Goal: Task Accomplishment & Management: Use online tool/utility

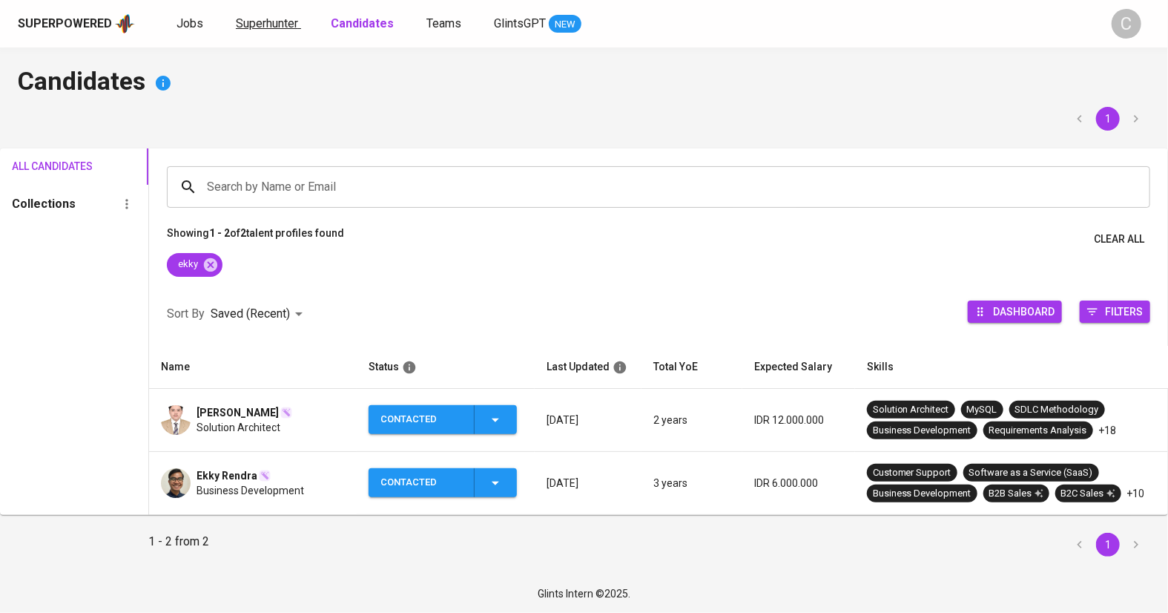
click at [260, 26] on span "Superhunter" at bounding box center [267, 23] width 62 height 14
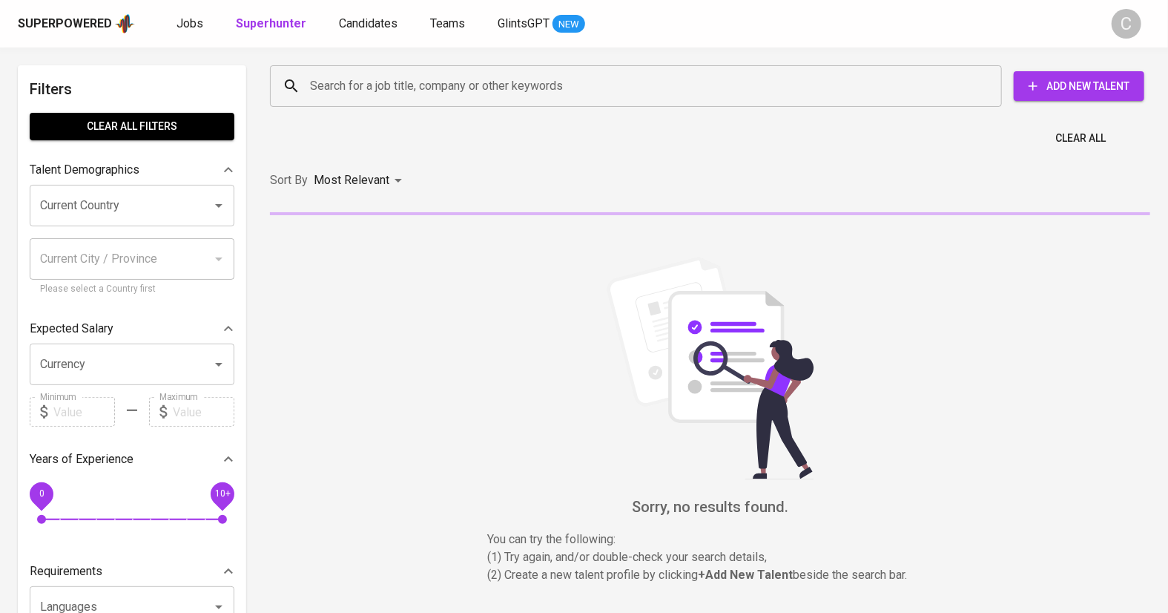
click at [380, 73] on input "Search for a job title, company or other keywords" at bounding box center [639, 86] width 667 height 28
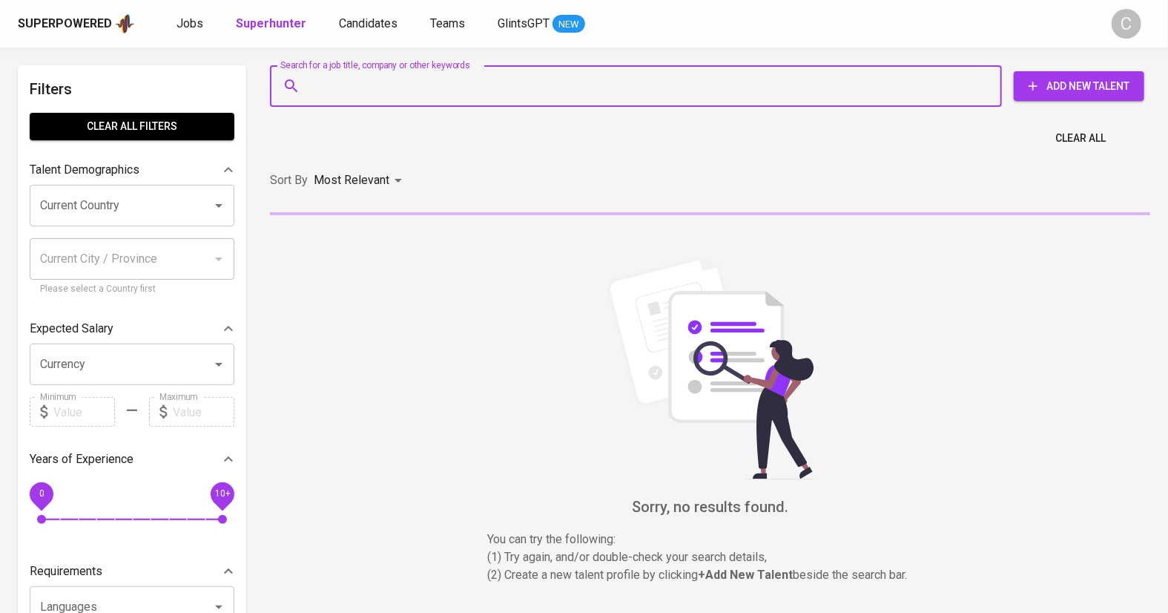
paste input "[EMAIL_ADDRESS][DOMAIN_NAME]"
type input "[EMAIL_ADDRESS][DOMAIN_NAME]"
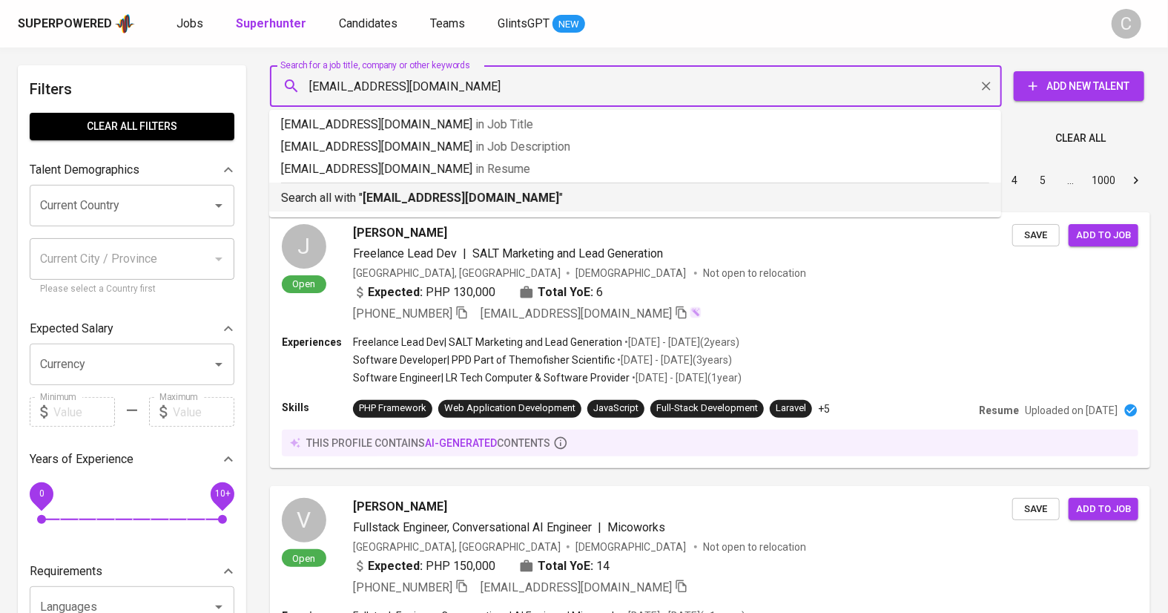
click at [411, 191] on b "[EMAIL_ADDRESS][DOMAIN_NAME]" at bounding box center [461, 198] width 197 height 14
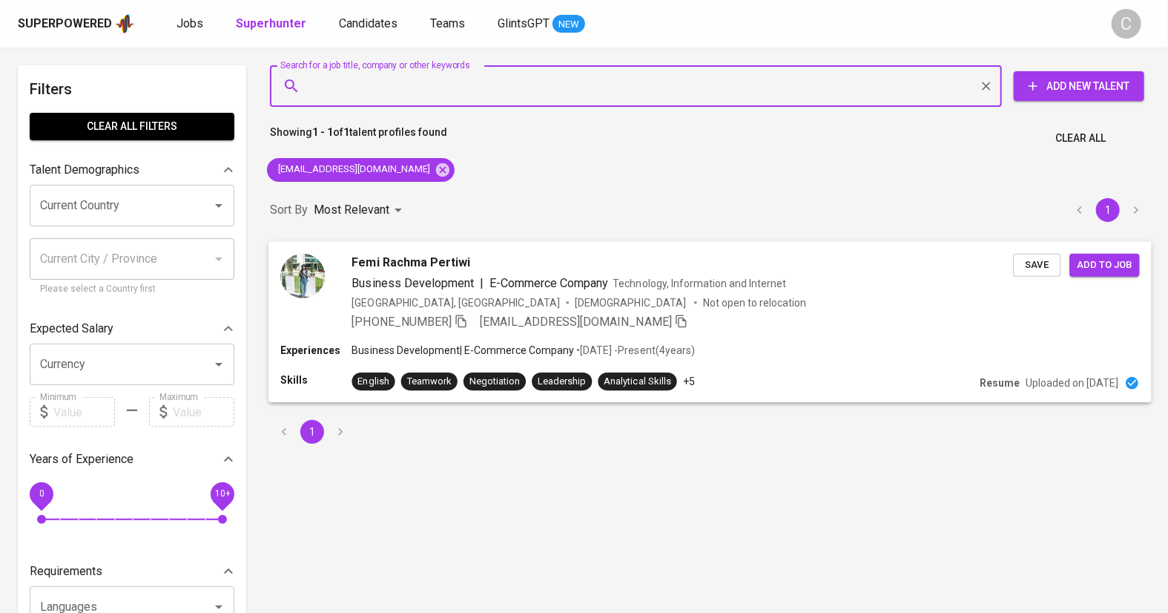
click at [1049, 268] on span "Save" at bounding box center [1037, 264] width 33 height 17
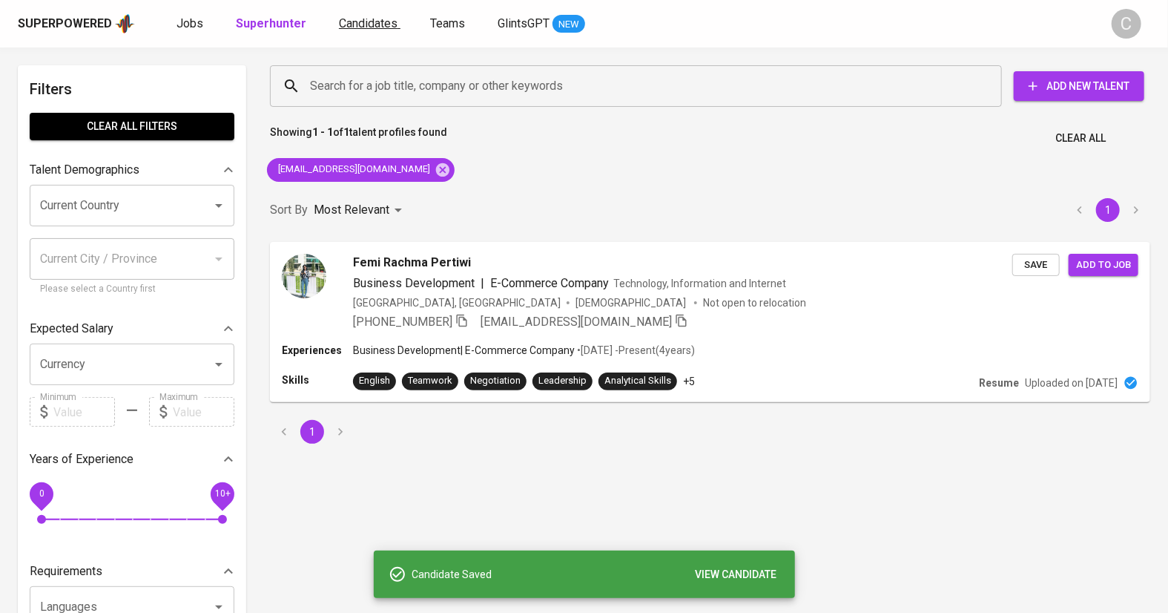
click at [382, 30] on link "Candidates" at bounding box center [370, 24] width 62 height 19
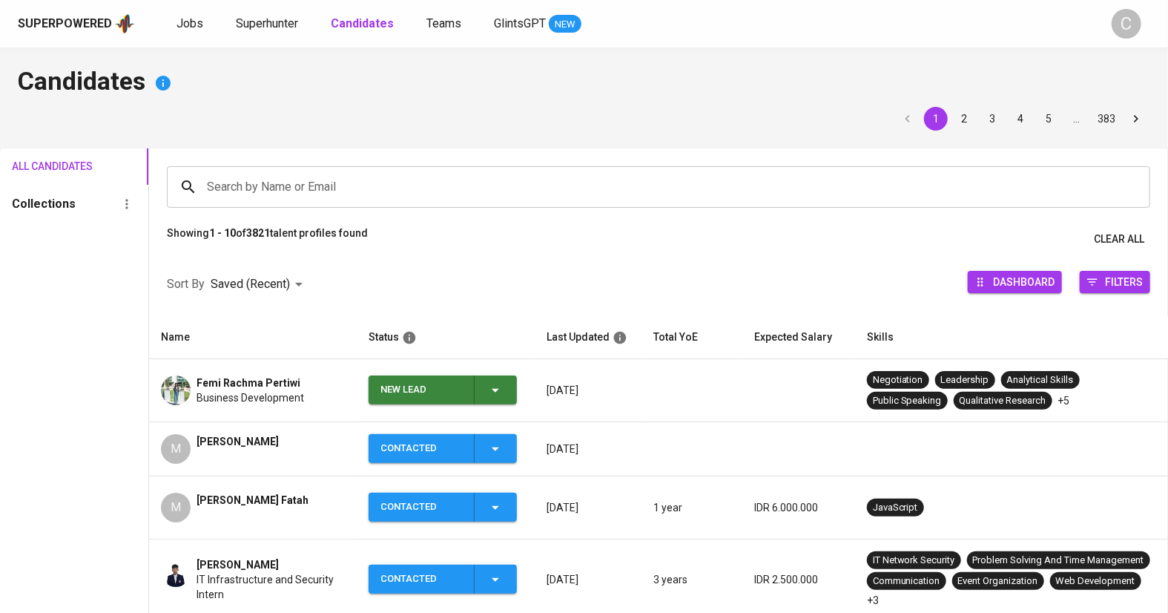
click at [498, 392] on icon "button" at bounding box center [496, 390] width 18 height 18
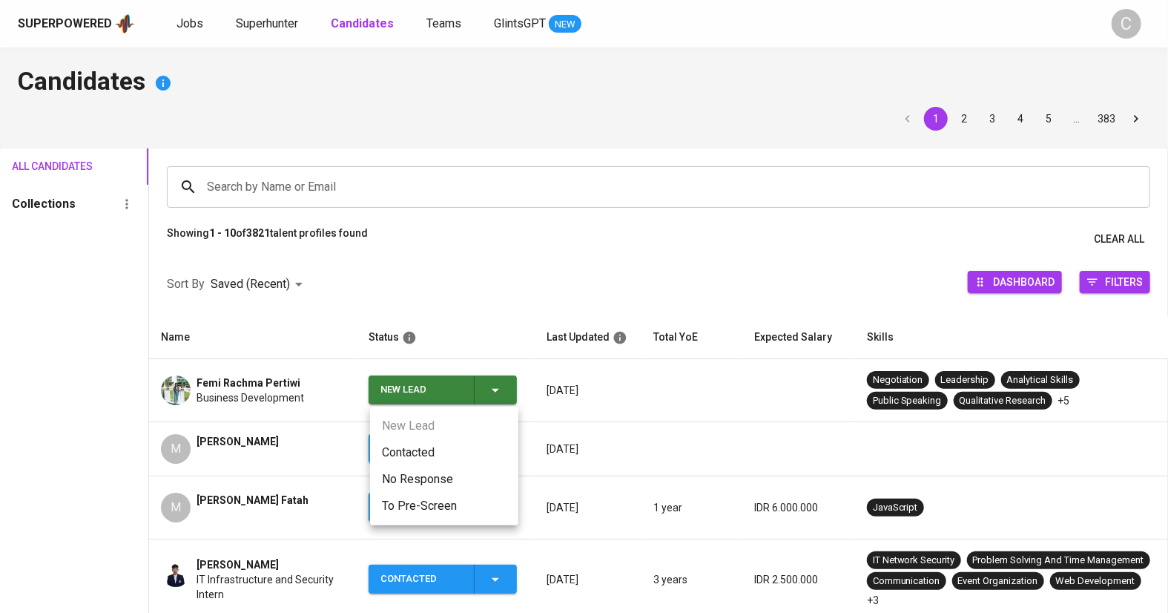
click at [419, 454] on li "Contacted" at bounding box center [444, 452] width 148 height 27
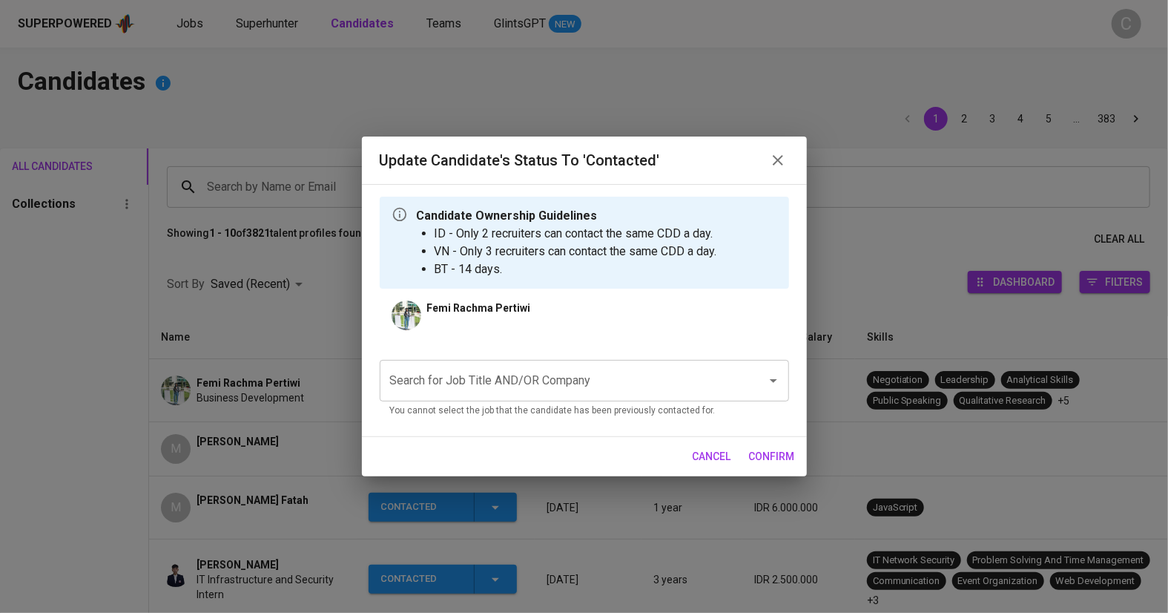
click at [483, 389] on input "Search for Job Title AND/OR Company" at bounding box center [563, 380] width 355 height 28
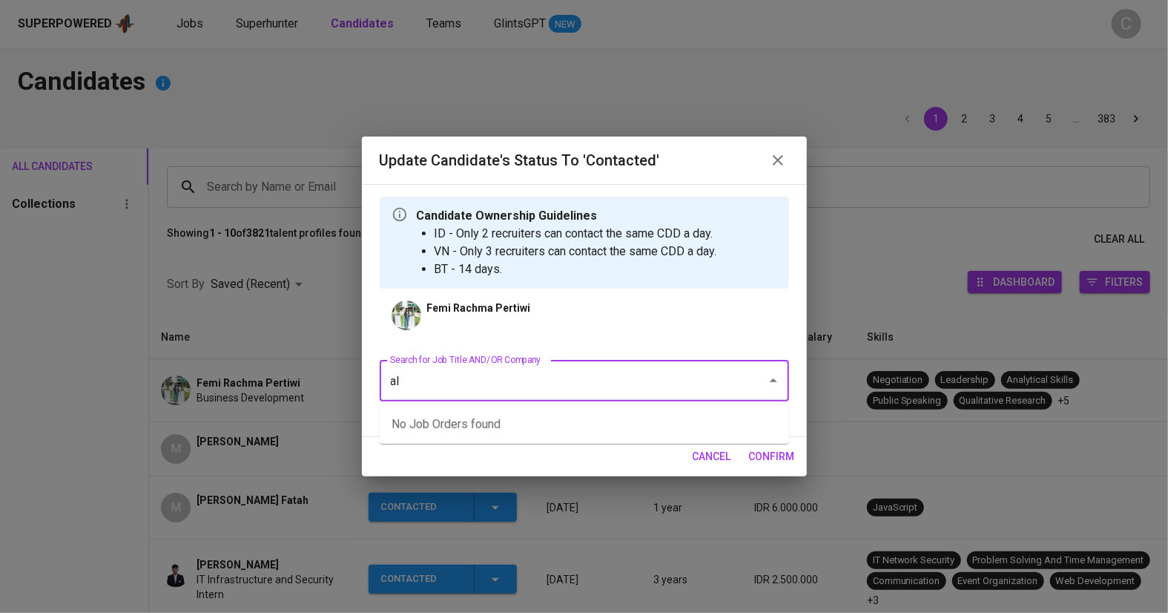
type input "a"
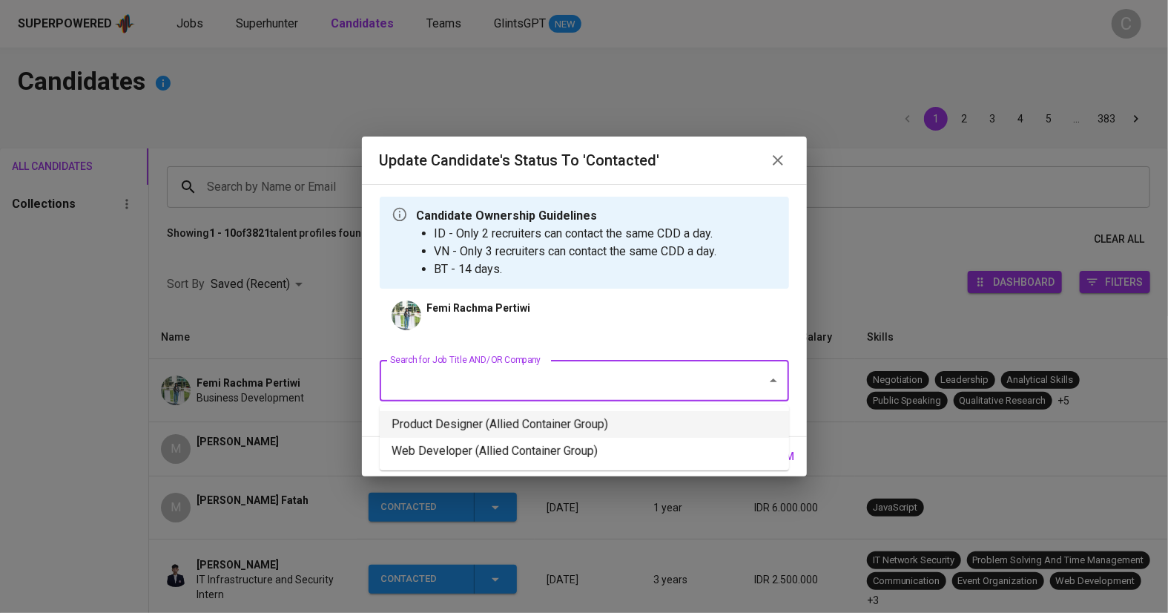
click at [530, 427] on li "Product Designer (Allied Container Group)" at bounding box center [584, 424] width 409 height 27
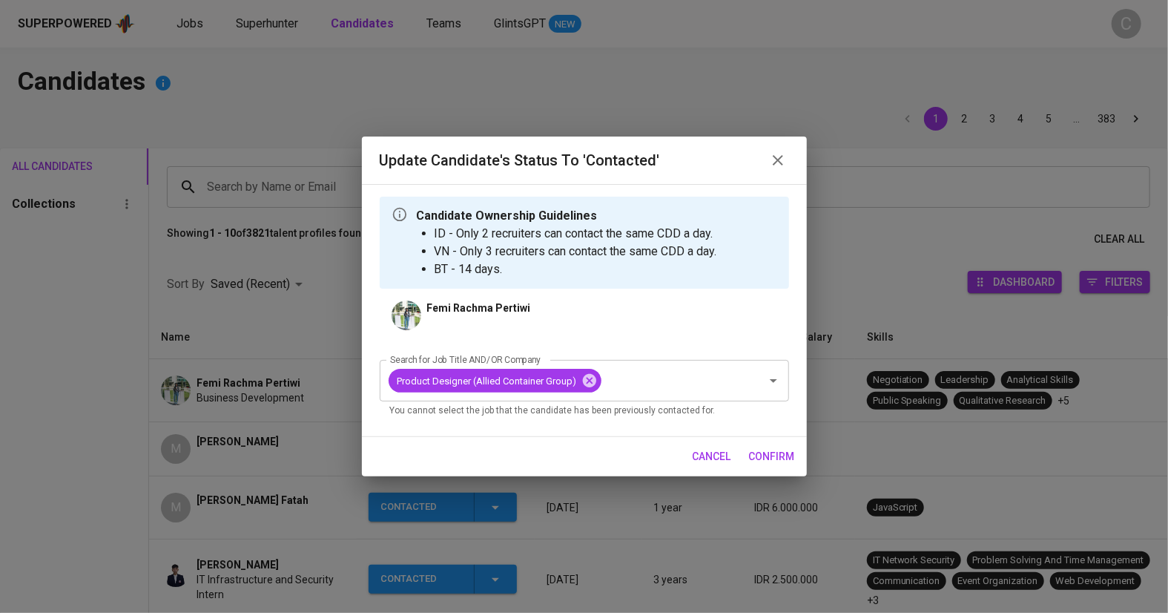
click at [765, 457] on span "confirm" at bounding box center [772, 456] width 46 height 19
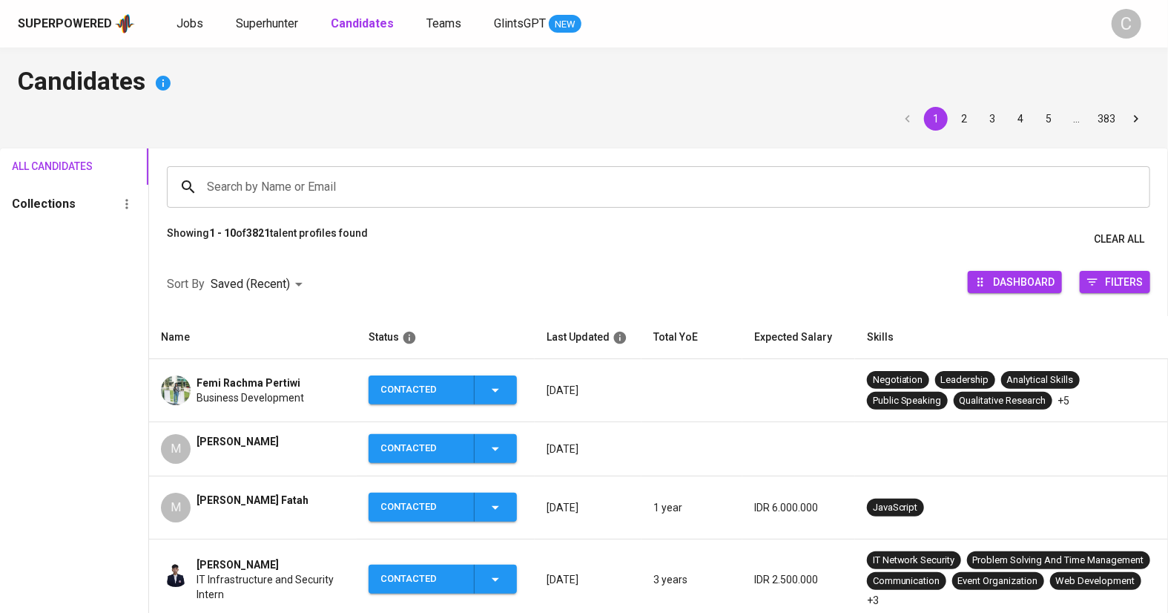
click at [259, 39] on div "Superpowered Jobs Superhunter Candidates Teams GlintsGPT NEW C" at bounding box center [584, 23] width 1168 height 47
click at [257, 27] on span "Superhunter" at bounding box center [267, 23] width 62 height 14
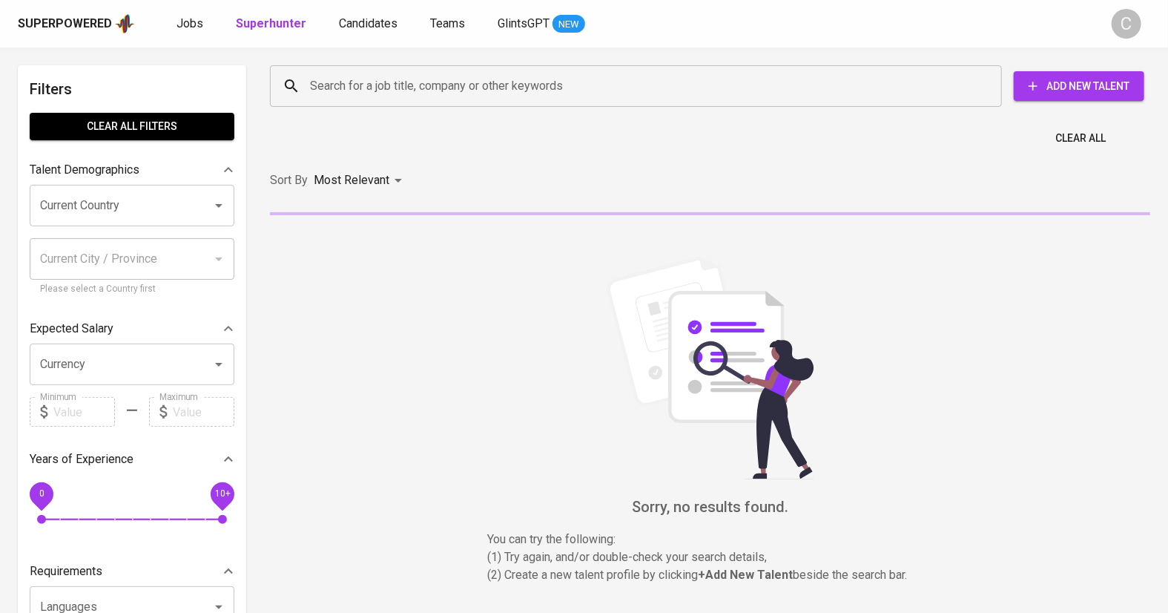
click at [336, 98] on input "Search for a job title, company or other keywords" at bounding box center [639, 86] width 667 height 28
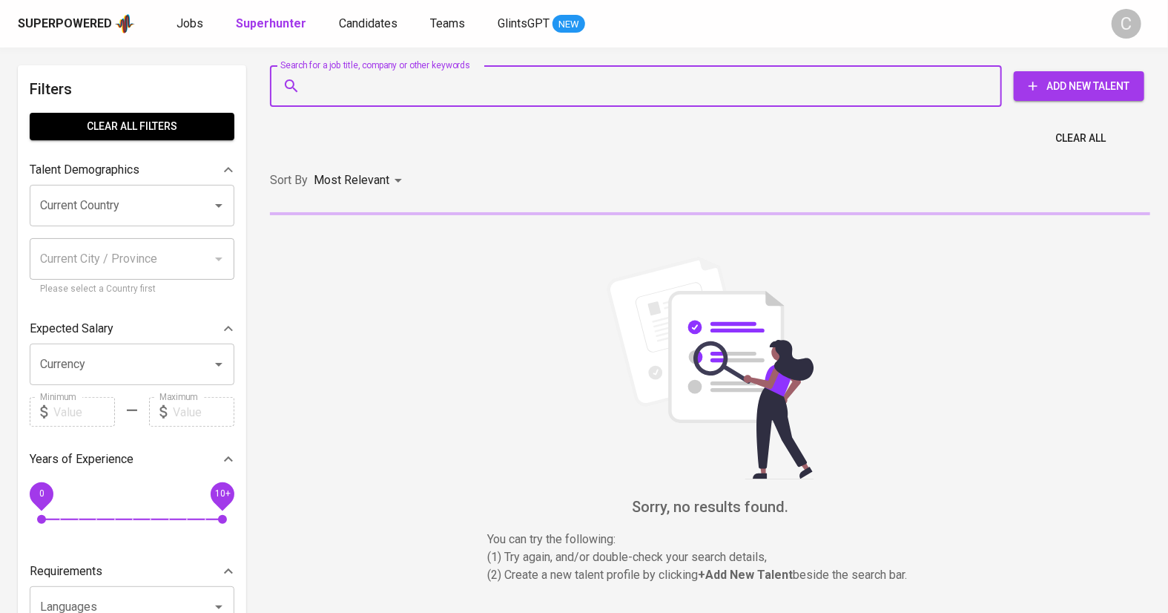
paste input "[PERSON_NAME]"
type input "Axel Matthew"
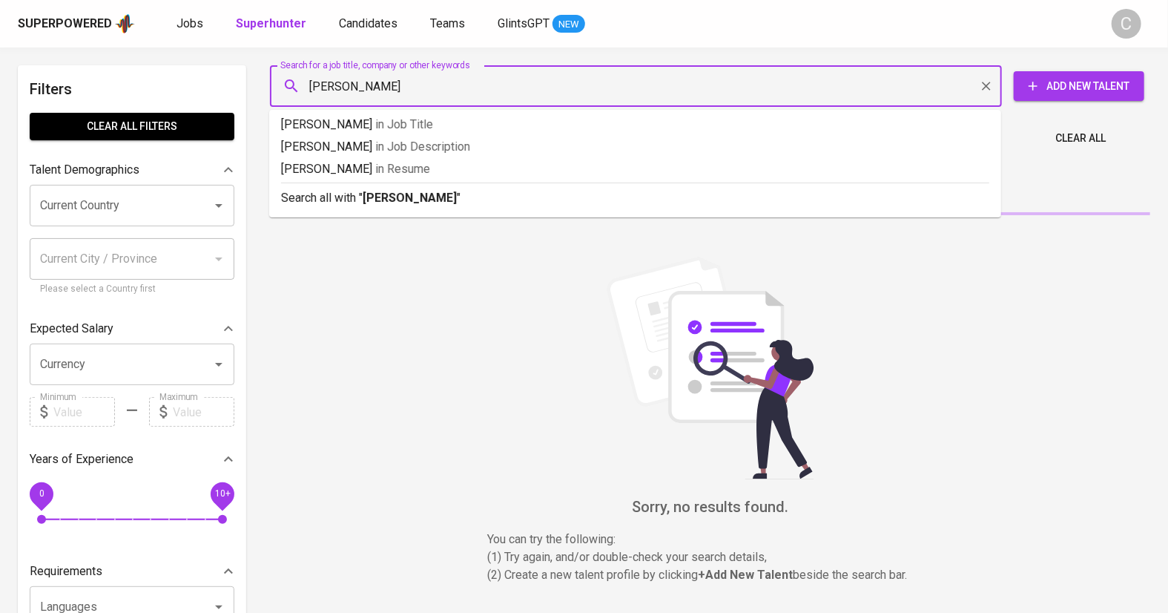
click at [393, 194] on b "Axel Matthew" at bounding box center [410, 198] width 94 height 14
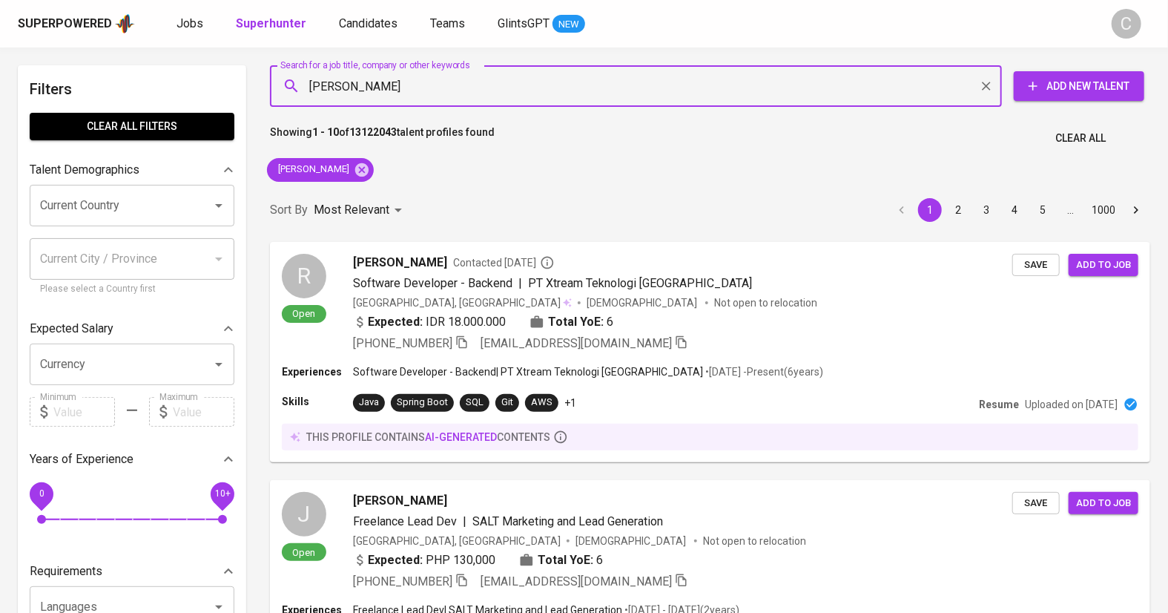
click at [393, 194] on div "Sort By Most Relevant MOST_RELEVANT 1 2 3 4 5 … 1000" at bounding box center [710, 210] width 898 height 45
